Goal: Information Seeking & Learning: Learn about a topic

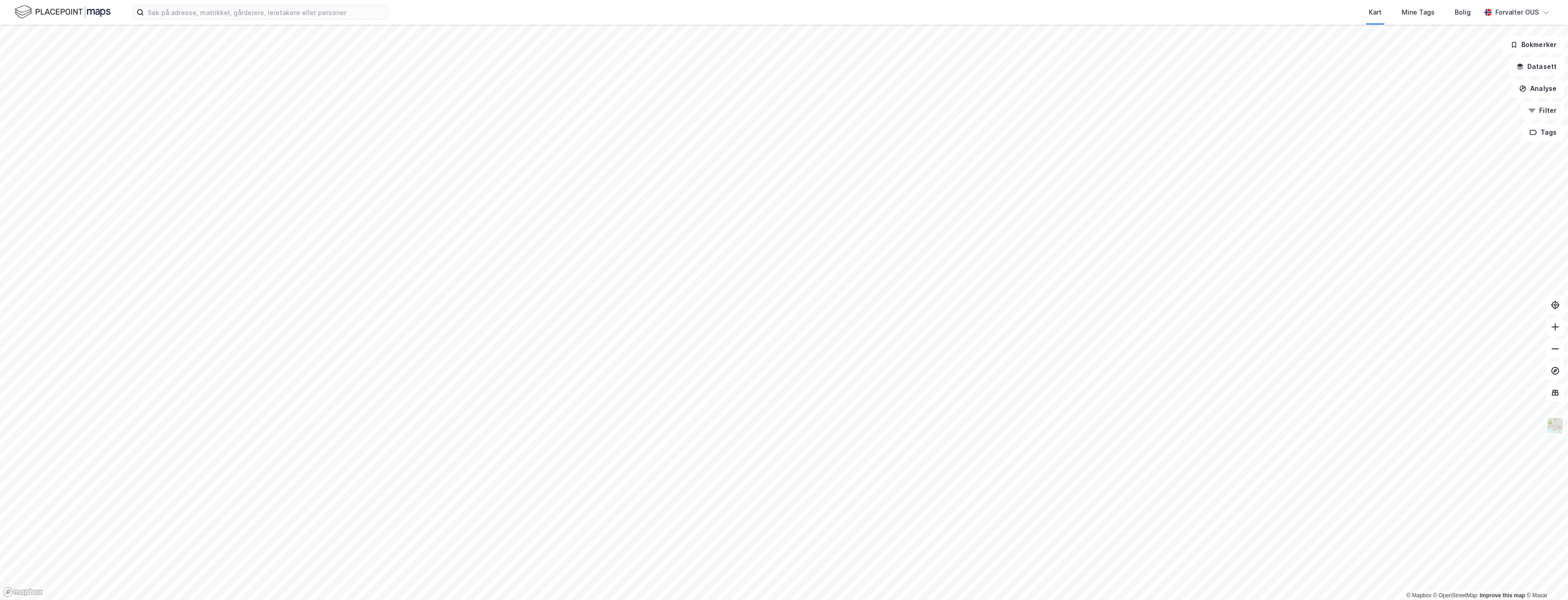
click at [269, 21] on div "Kart Mine Tags Bolig Forvalter OUS" at bounding box center [784, 12] width 1568 height 25
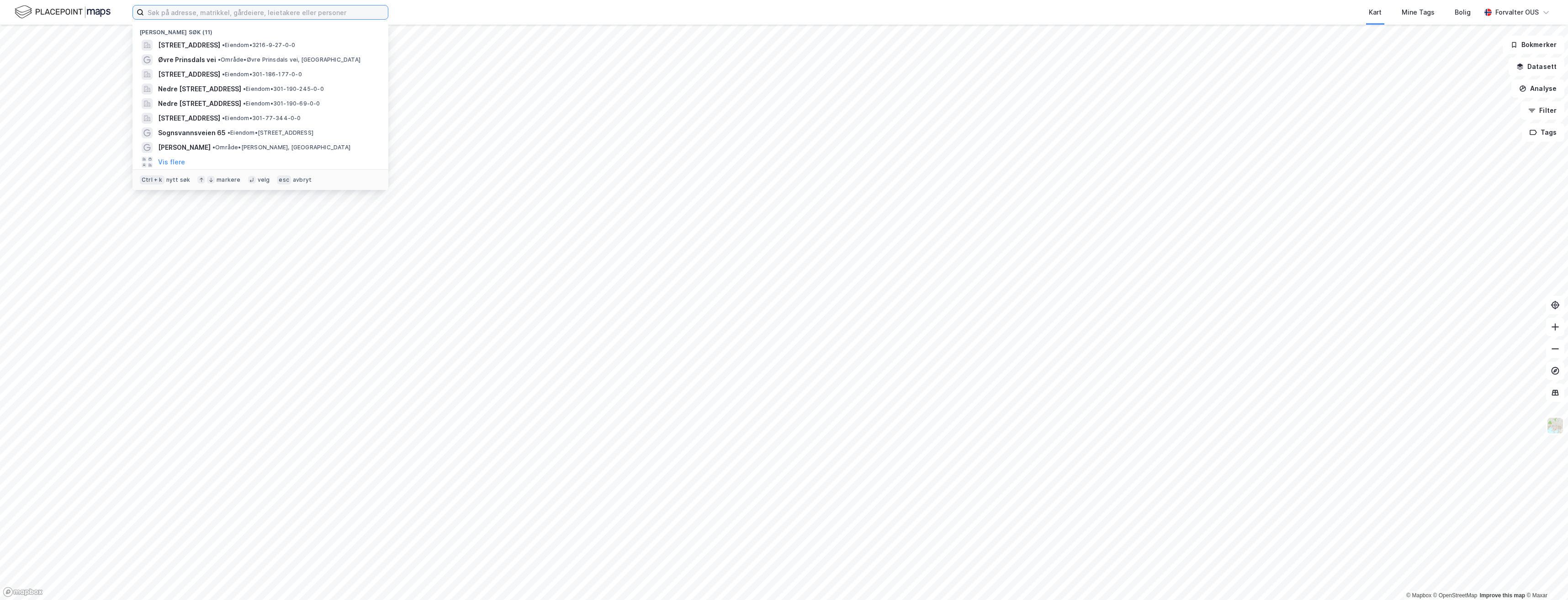
click at [267, 16] on input at bounding box center [265, 12] width 244 height 14
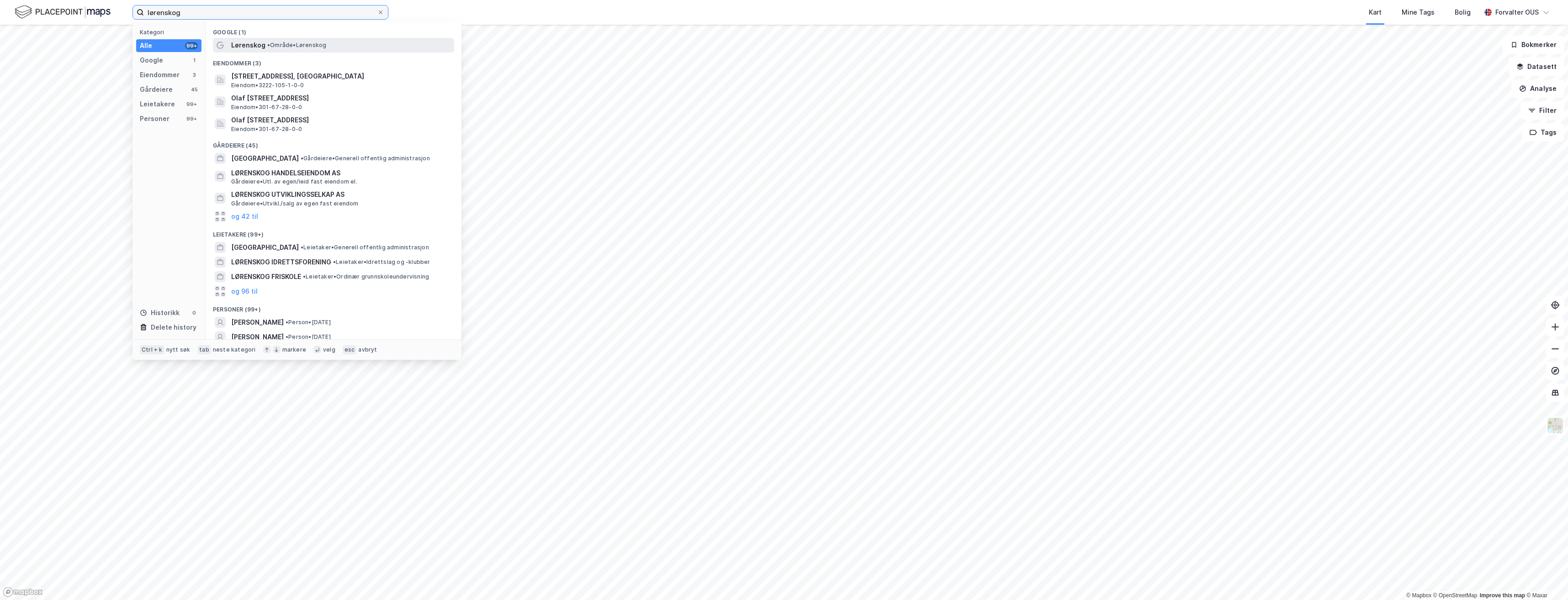
type input "lørenskog"
click at [267, 43] on span "•" at bounding box center [269, 45] width 3 height 7
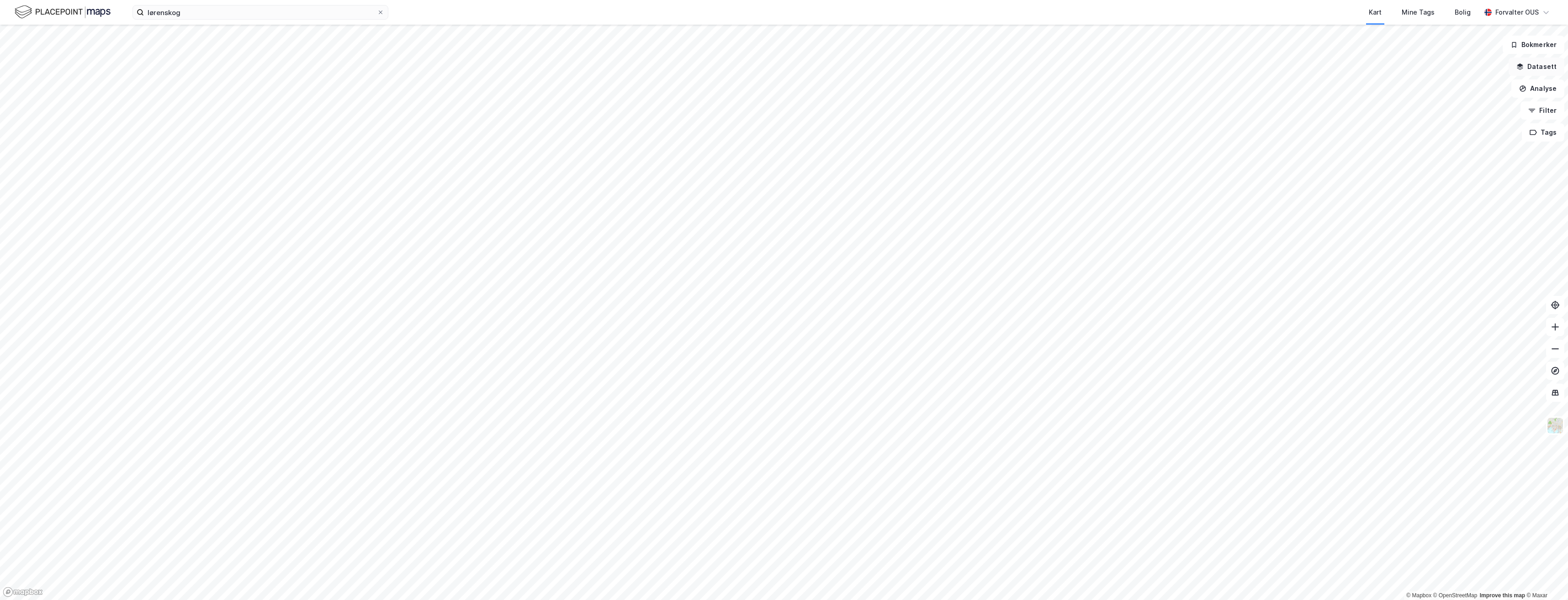
click at [1523, 69] on icon "button" at bounding box center [1520, 68] width 6 height 2
click at [1397, 89] on icon at bounding box center [1399, 89] width 7 height 7
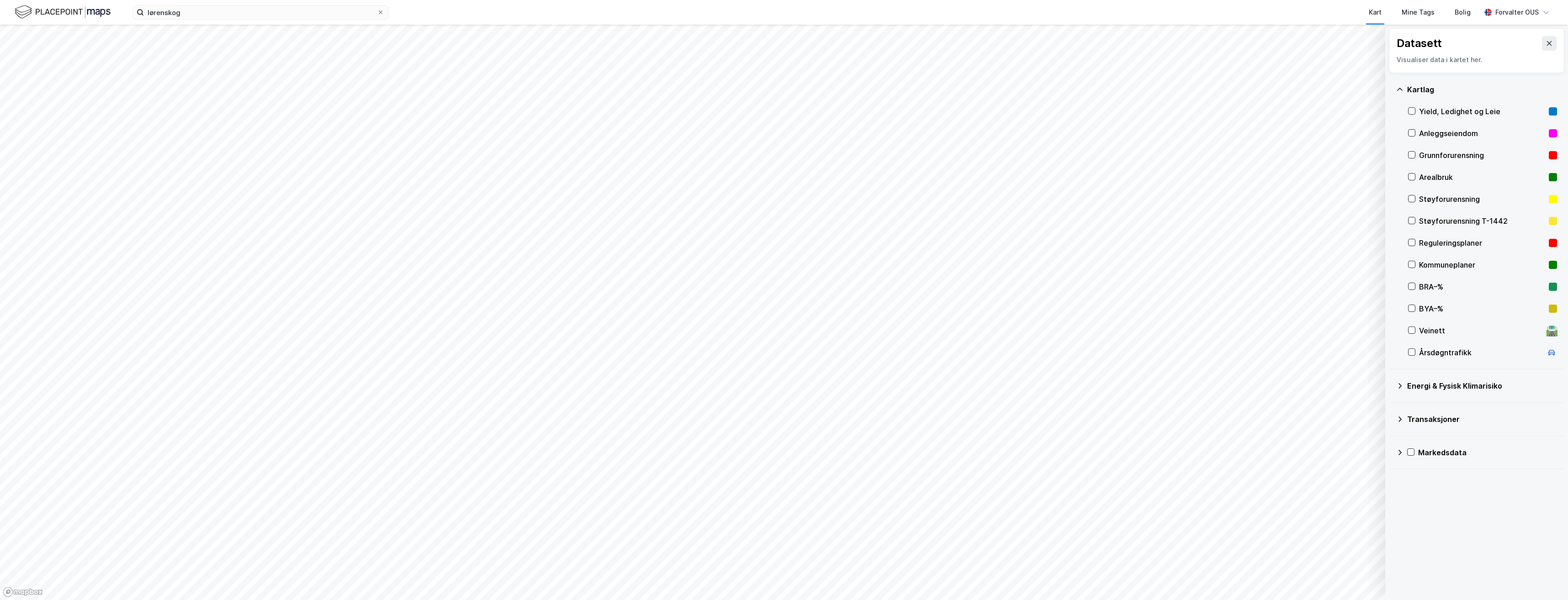
click at [1416, 111] on div "Yield, Ledighet og Leie" at bounding box center [1483, 112] width 149 height 22
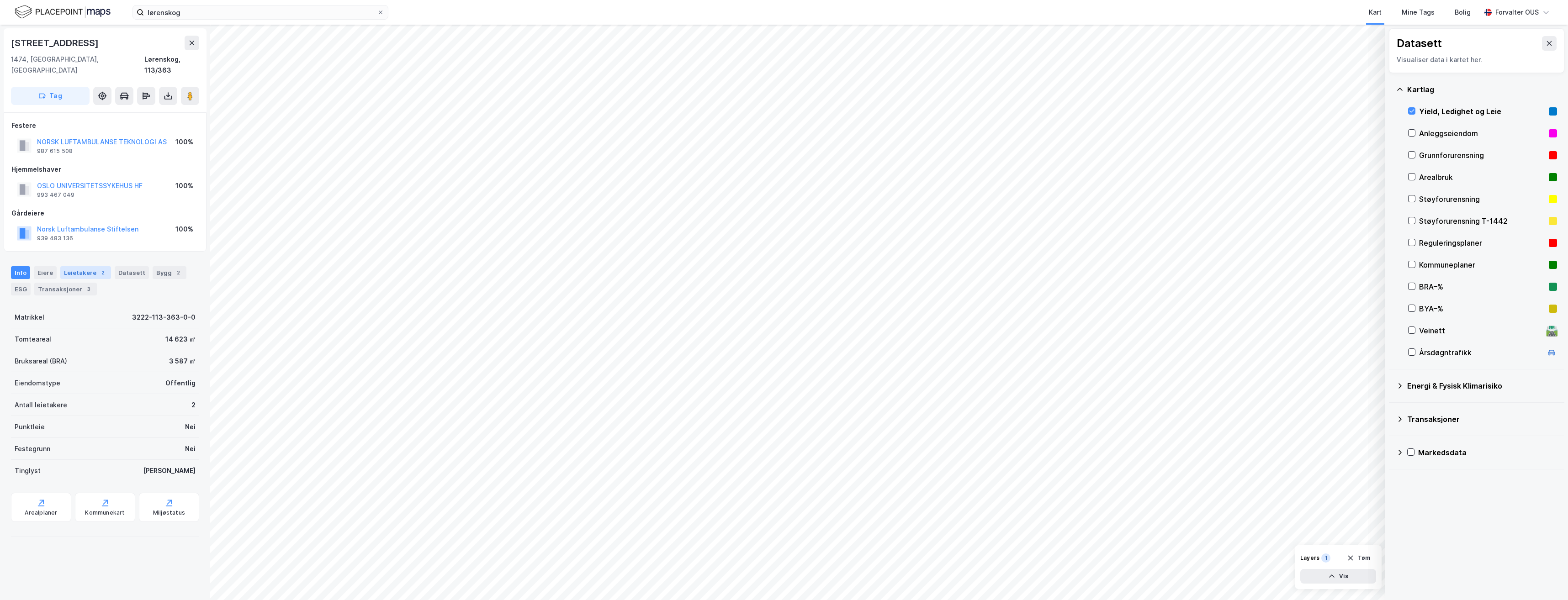
click at [77, 266] on div "Leietakere 2" at bounding box center [85, 272] width 51 height 13
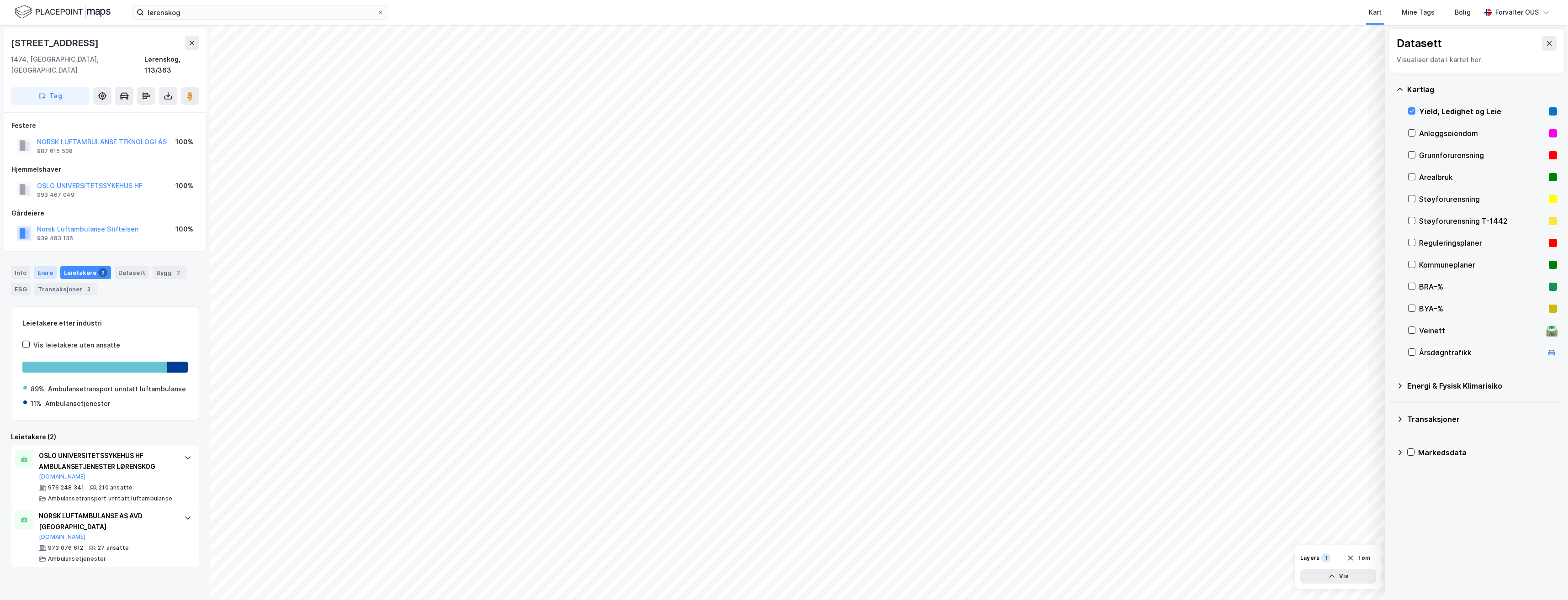
click at [50, 266] on div "Eiere" at bounding box center [45, 272] width 23 height 13
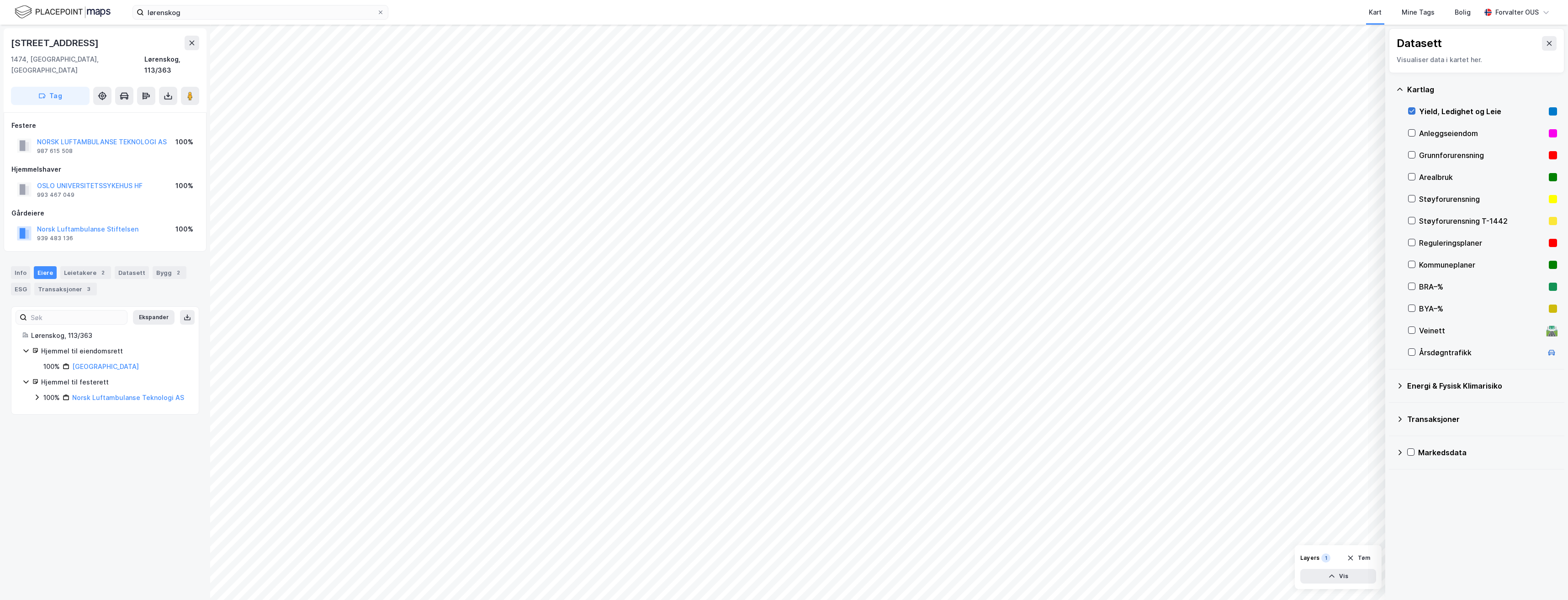
click at [1414, 112] on icon at bounding box center [1412, 111] width 6 height 6
click at [1339, 576] on button "Vis" at bounding box center [1338, 576] width 76 height 15
click at [1305, 558] on div "Yield, Ledighet og Leie" at bounding box center [1299, 559] width 57 height 7
click at [1363, 557] on button at bounding box center [1366, 556] width 15 height 15
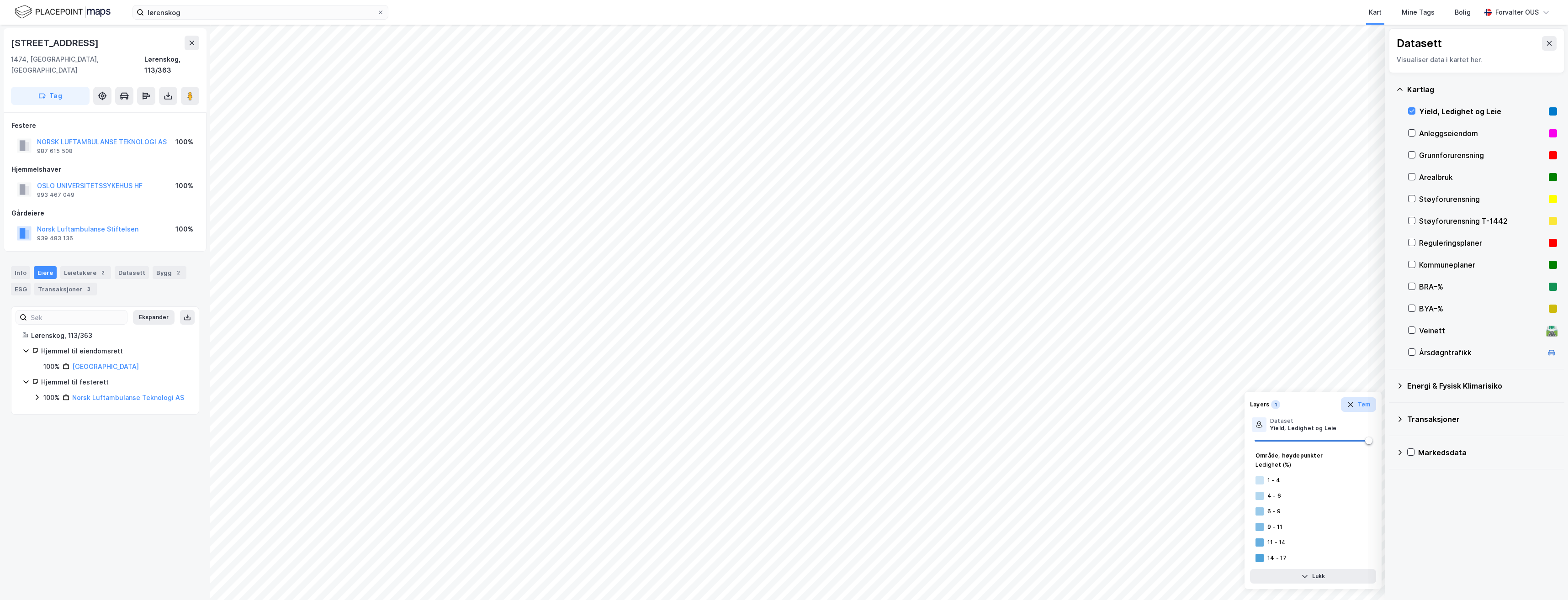
click at [1365, 408] on button "Tøm" at bounding box center [1359, 405] width 35 height 15
click at [1412, 109] on icon at bounding box center [1412, 111] width 6 height 6
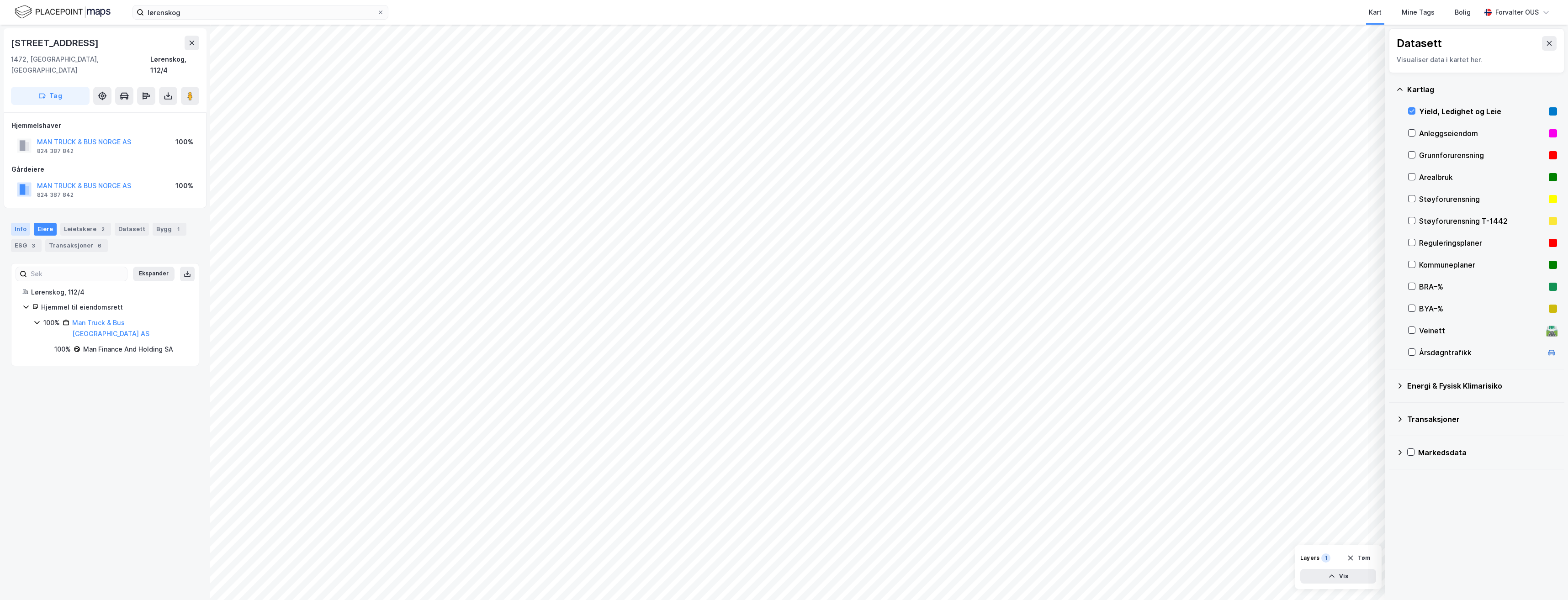
click at [28, 223] on div "Info" at bounding box center [20, 229] width 19 height 13
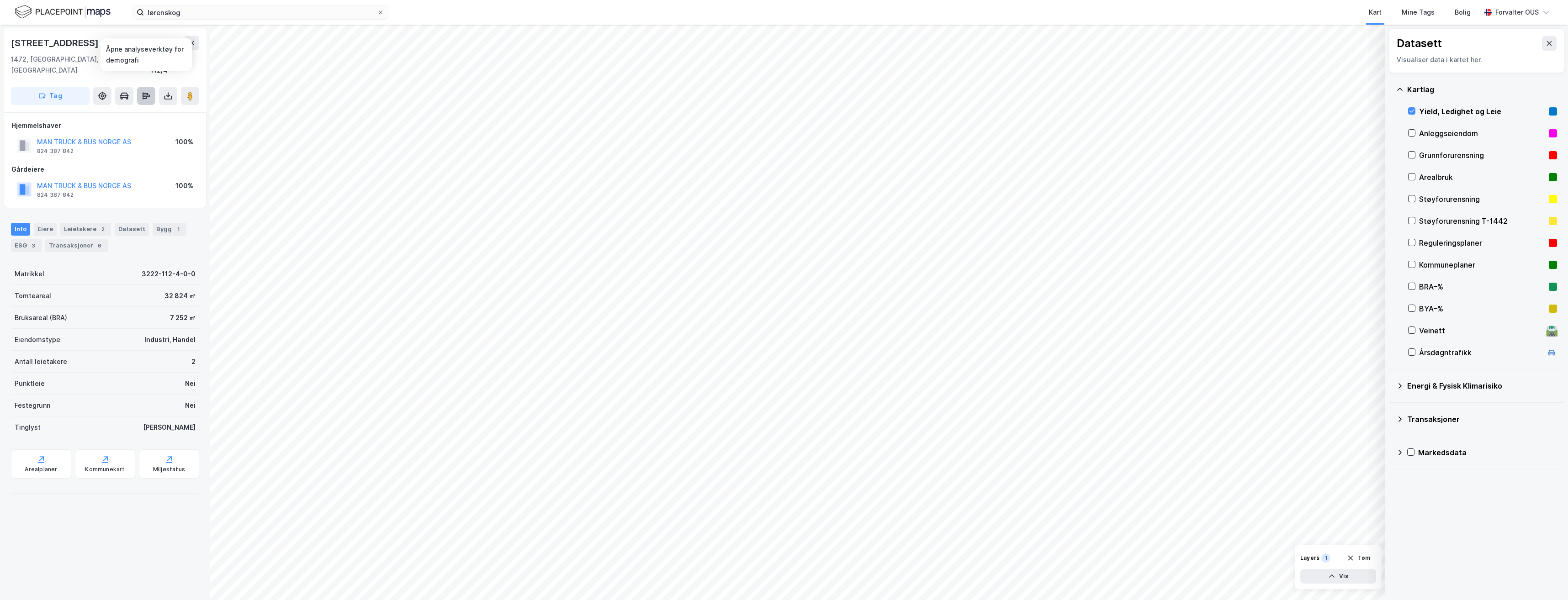
click at [149, 95] on icon at bounding box center [145, 96] width 7 height 3
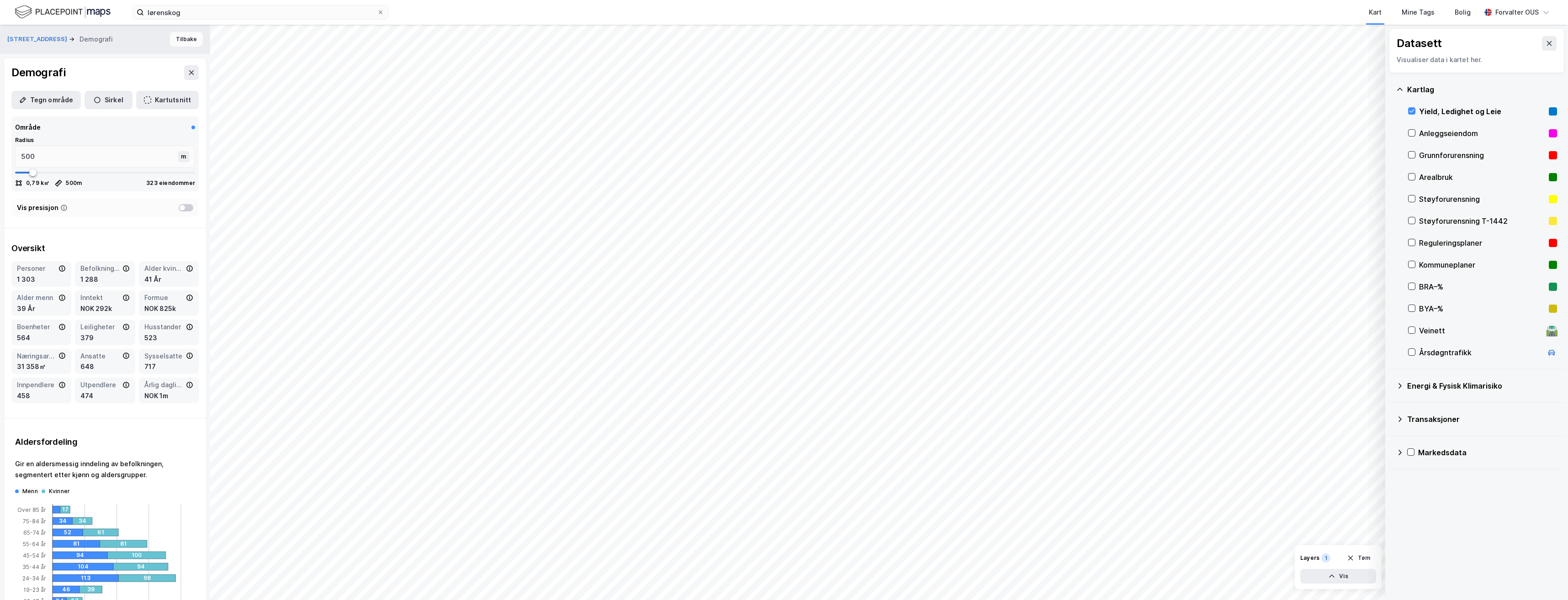
click at [178, 42] on button "Tilbake" at bounding box center [186, 39] width 33 height 15
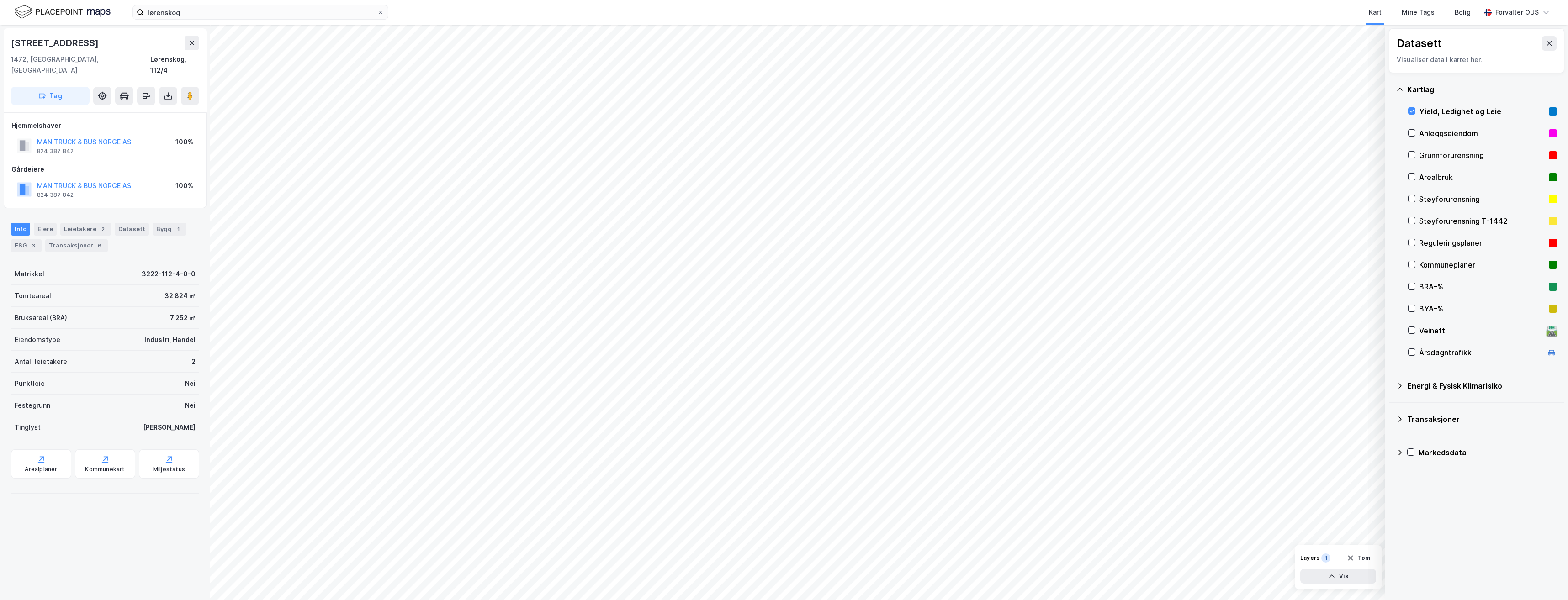
click at [1426, 63] on div "Visualiser data i kartet her." at bounding box center [1476, 60] width 160 height 11
click at [1411, 134] on icon at bounding box center [1412, 133] width 6 height 6
click at [1413, 130] on icon at bounding box center [1412, 133] width 6 height 6
click at [1340, 579] on button "Vis" at bounding box center [1338, 576] width 76 height 15
click at [1321, 561] on div "Yield, Ledighet og Leie" at bounding box center [1299, 559] width 57 height 7
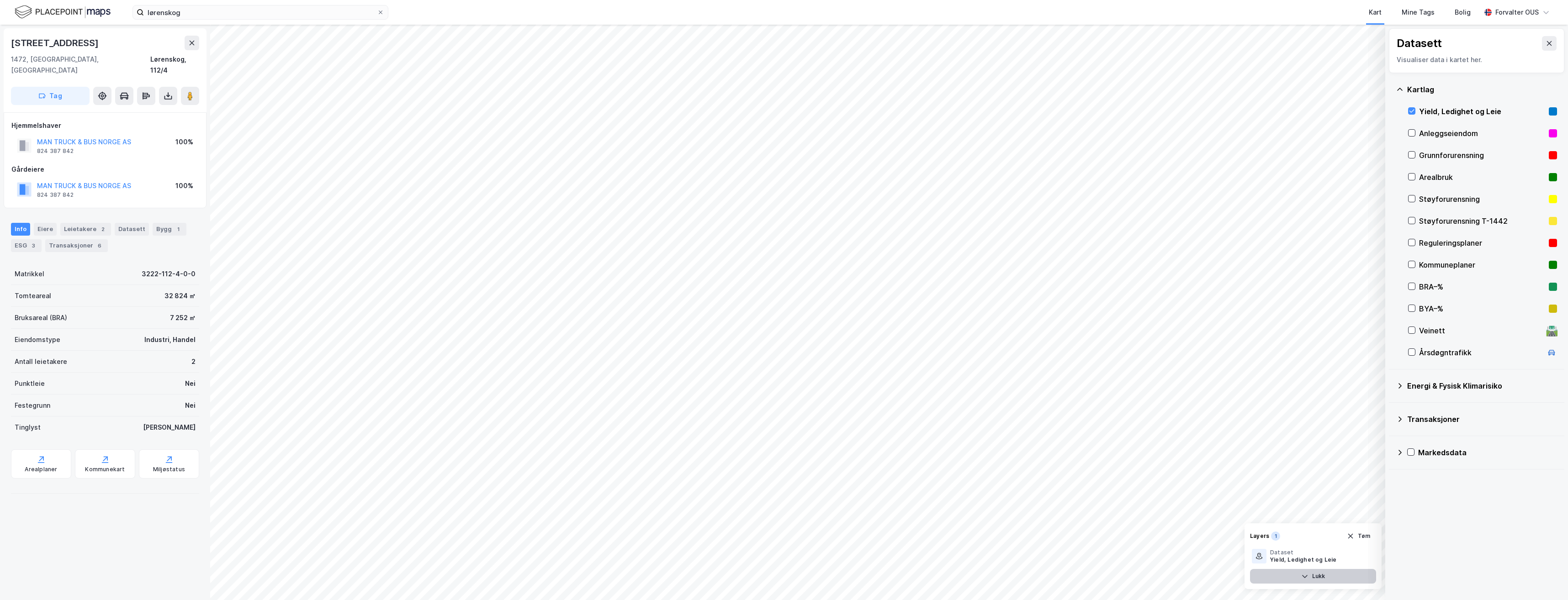
click at [1308, 572] on button "Lukk" at bounding box center [1313, 576] width 126 height 15
click at [1308, 572] on button "Vis" at bounding box center [1338, 576] width 76 height 15
click at [1365, 555] on icon at bounding box center [1366, 555] width 7 height 7
